Goal: Information Seeking & Learning: Learn about a topic

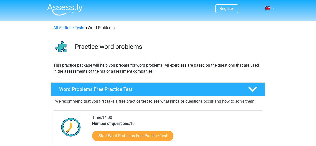
drag, startPoint x: 320, startPoint y: 46, endPoint x: 294, endPoint y: 7, distance: 47.4
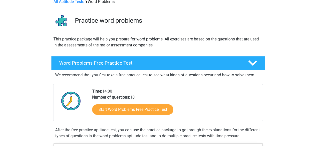
scroll to position [16, 0]
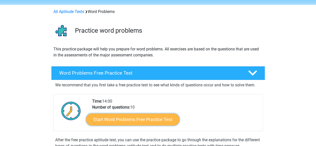
click at [134, 122] on link "Start Word Problems Free Practice Test" at bounding box center [133, 120] width 94 height 12
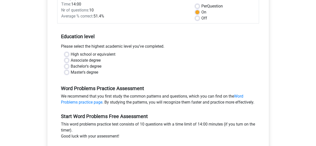
scroll to position [67, 0]
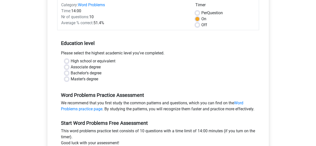
click at [71, 73] on label "Bachelor's degree" at bounding box center [86, 73] width 31 height 6
click at [66, 73] on input "Bachelor's degree" at bounding box center [67, 72] width 4 height 5
radio input "true"
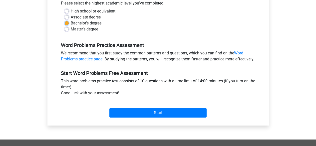
scroll to position [122, 0]
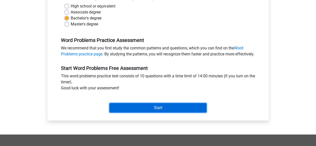
click at [190, 113] on input "Start" at bounding box center [158, 108] width 97 height 10
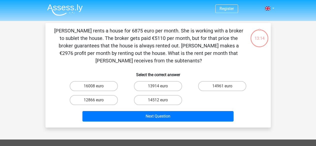
drag, startPoint x: 263, startPoint y: 73, endPoint x: 289, endPoint y: 63, distance: 28.2
click at [289, 63] on div "Register Nederlands English" at bounding box center [158, 136] width 316 height 272
click at [81, 102] on label "12866 euro" at bounding box center [94, 100] width 48 height 10
click at [94, 102] on input "12866 euro" at bounding box center [95, 101] width 3 height 3
radio input "true"
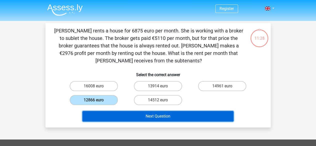
click at [131, 116] on button "Next Question" at bounding box center [158, 116] width 151 height 11
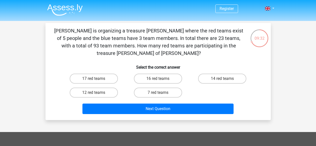
click at [132, 124] on div "Register Nederlands English" at bounding box center [158, 132] width 316 height 264
click at [151, 74] on label "16 red teams" at bounding box center [158, 79] width 48 height 10
click at [158, 79] on input "16 red teams" at bounding box center [159, 80] width 3 height 3
radio input "true"
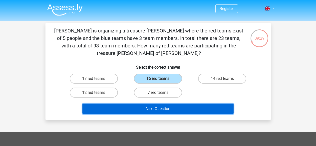
click at [163, 104] on button "Next Question" at bounding box center [158, 109] width 151 height 11
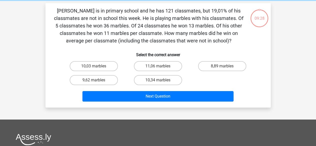
scroll to position [23, 0]
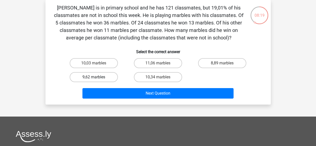
click at [113, 76] on label "9,62 marbles" at bounding box center [94, 77] width 48 height 10
click at [97, 77] on input "9,62 marbles" at bounding box center [95, 78] width 3 height 3
radio input "true"
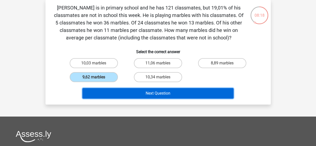
click at [148, 90] on button "Next Question" at bounding box center [158, 93] width 151 height 11
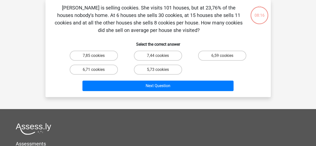
scroll to position [0, 0]
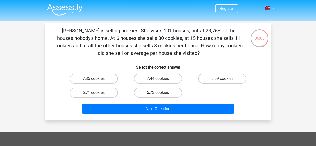
click at [170, 93] on label "5,73 cookies" at bounding box center [158, 93] width 48 height 10
click at [161, 93] on input "5,73 cookies" at bounding box center [159, 94] width 3 height 3
radio input "true"
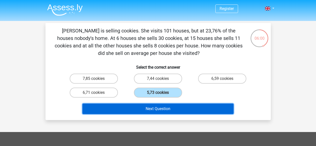
click at [177, 110] on button "Next Question" at bounding box center [158, 109] width 151 height 11
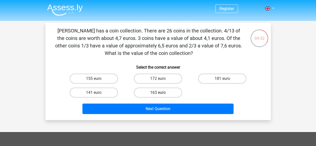
click at [156, 94] on label "163 euro" at bounding box center [158, 93] width 48 height 10
click at [158, 94] on input "163 euro" at bounding box center [159, 94] width 3 height 3
radio input "true"
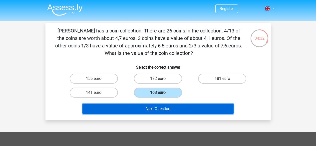
click at [155, 110] on button "Next Question" at bounding box center [158, 109] width 151 height 11
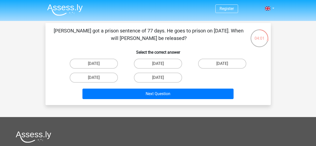
click at [179, 136] on div at bounding box center [158, 137] width 285 height 12
click at [155, 63] on label "August 5" at bounding box center [158, 64] width 48 height 10
click at [158, 64] on input "August 5" at bounding box center [159, 65] width 3 height 3
radio input "true"
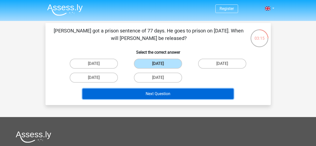
click at [149, 97] on button "Next Question" at bounding box center [158, 94] width 151 height 11
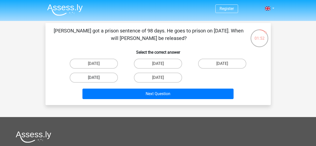
click at [100, 79] on label "August 22" at bounding box center [94, 78] width 48 height 10
click at [97, 79] on input "August 22" at bounding box center [95, 79] width 3 height 3
radio input "true"
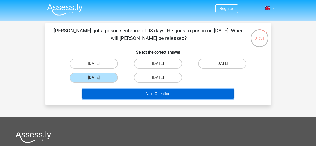
click at [114, 93] on button "Next Question" at bounding box center [158, 94] width 151 height 11
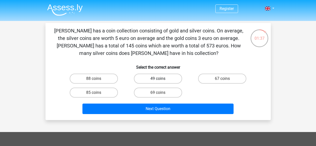
click at [160, 78] on label "49 coins" at bounding box center [158, 79] width 48 height 10
click at [160, 79] on input "49 coins" at bounding box center [159, 80] width 3 height 3
radio input "true"
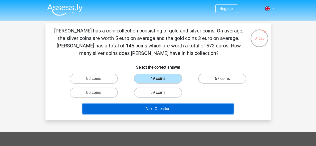
click at [164, 106] on button "Next Question" at bounding box center [158, 109] width 151 height 11
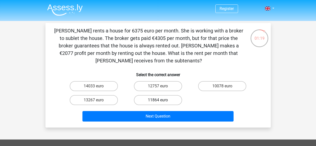
click at [146, 100] on label "11864 euro" at bounding box center [158, 100] width 48 height 10
click at [158, 100] on input "11864 euro" at bounding box center [159, 101] width 3 height 3
radio input "true"
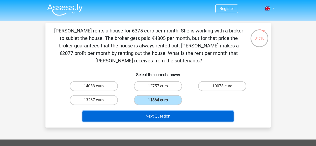
click at [138, 116] on button "Next Question" at bounding box center [158, 116] width 151 height 11
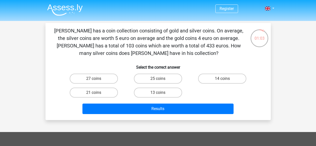
click at [95, 94] on input "21 coins" at bounding box center [95, 94] width 3 height 3
radio input "true"
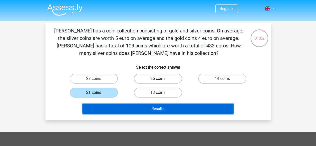
click at [145, 109] on button "Results" at bounding box center [158, 109] width 151 height 11
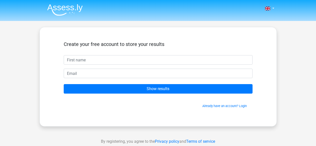
click at [120, 110] on div "Create your free account to store your results Show results Already have an acc…" at bounding box center [158, 76] width 213 height 75
